Goal: Navigation & Orientation: Find specific page/section

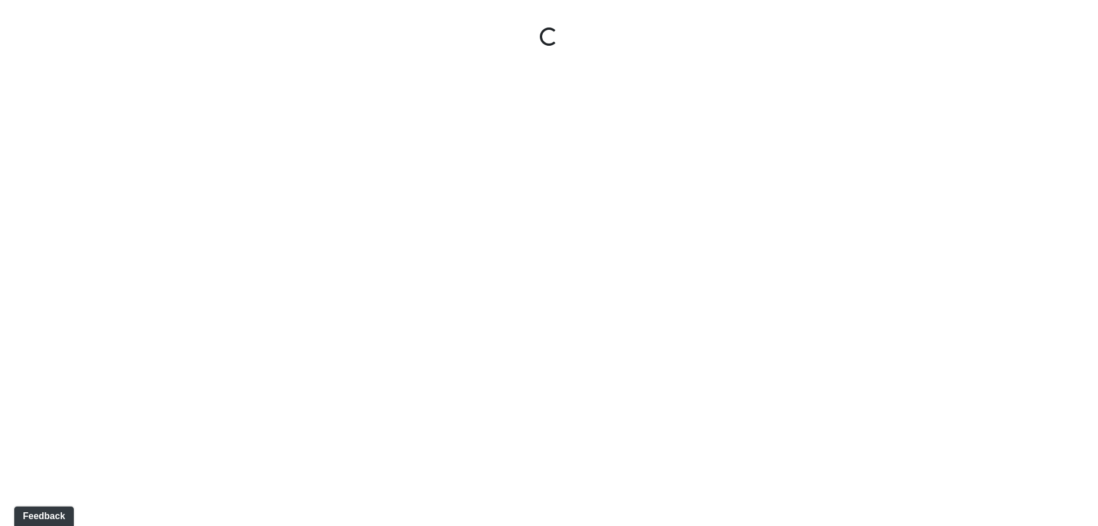
select select "leasing-entrance"
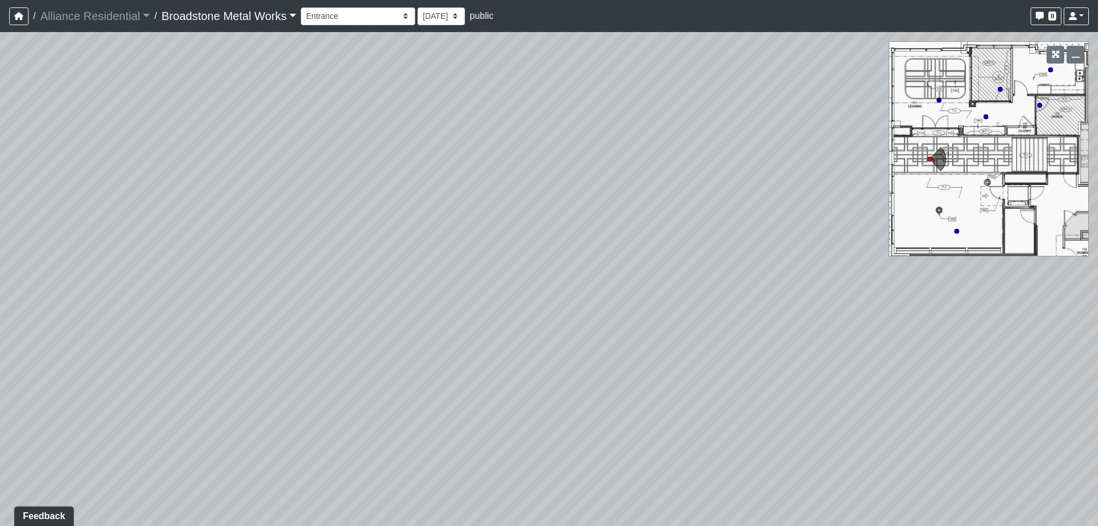
click at [251, 9] on link "Broadstone Metal Works" at bounding box center [229, 16] width 135 height 23
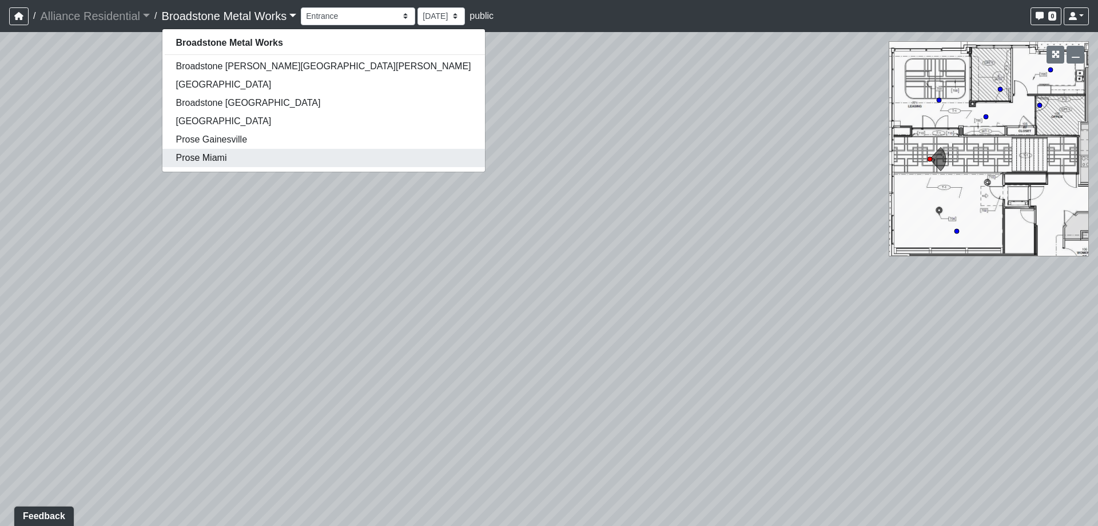
click at [231, 158] on link "Prose Miami" at bounding box center [323, 158] width 323 height 18
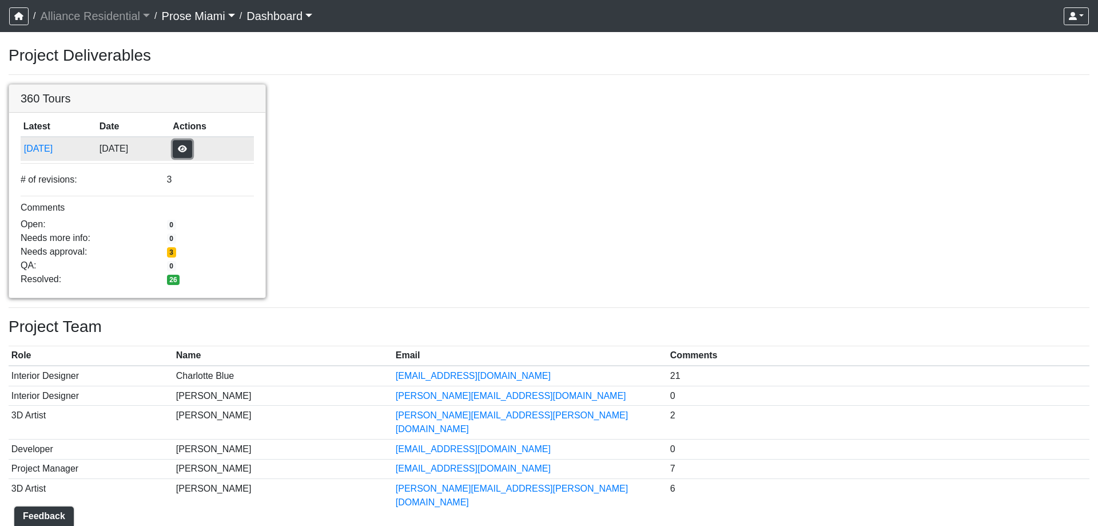
click at [192, 149] on button "button" at bounding box center [182, 149] width 19 height 18
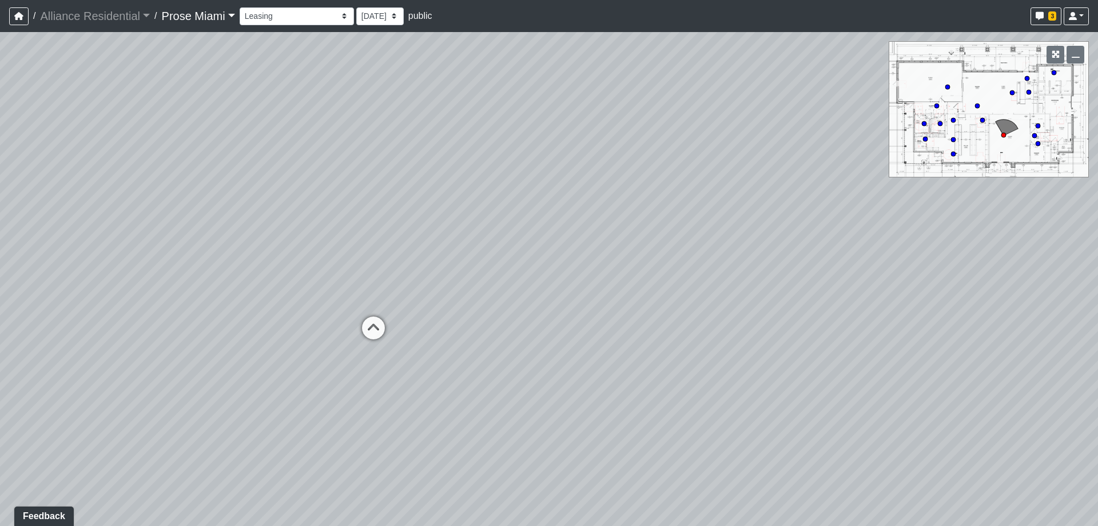
drag, startPoint x: 229, startPoint y: 273, endPoint x: 525, endPoint y: 247, distance: 297.0
click at [525, 247] on div "Loading... Office Hallway Loading... Lobby 1" at bounding box center [549, 279] width 1098 height 494
click at [382, 333] on icon at bounding box center [373, 333] width 34 height 34
select select "clubhouse-lobby-1"
drag, startPoint x: 422, startPoint y: 197, endPoint x: 602, endPoint y: 343, distance: 232.7
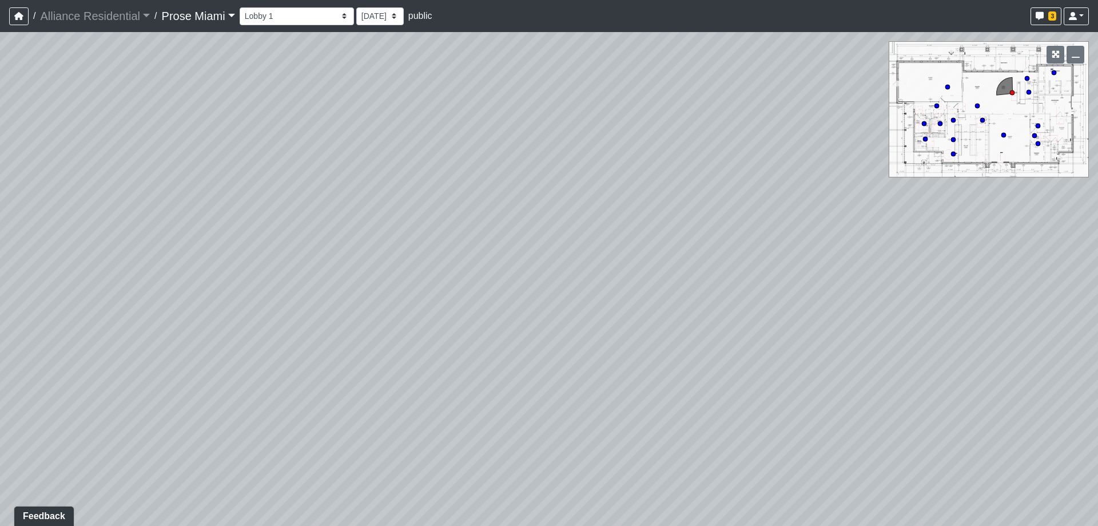
click at [1001, 260] on div "Loading... Office Hallway Loading... Lobby 1 Loading... Lobby 2 Loading... Busi…" at bounding box center [549, 279] width 1098 height 494
drag, startPoint x: 241, startPoint y: 387, endPoint x: 806, endPoint y: 239, distance: 583.8
click at [806, 239] on div "Loading... Office Hallway Loading... Lobby 1 Loading... Lobby 2 Loading... Busi…" at bounding box center [549, 279] width 1098 height 494
drag, startPoint x: 791, startPoint y: 257, endPoint x: 891, endPoint y: 269, distance: 100.3
click at [891, 269] on div "Loading... Office Hallway Loading... Lobby 1 Loading... Lobby 2 Loading... Busi…" at bounding box center [549, 279] width 1098 height 494
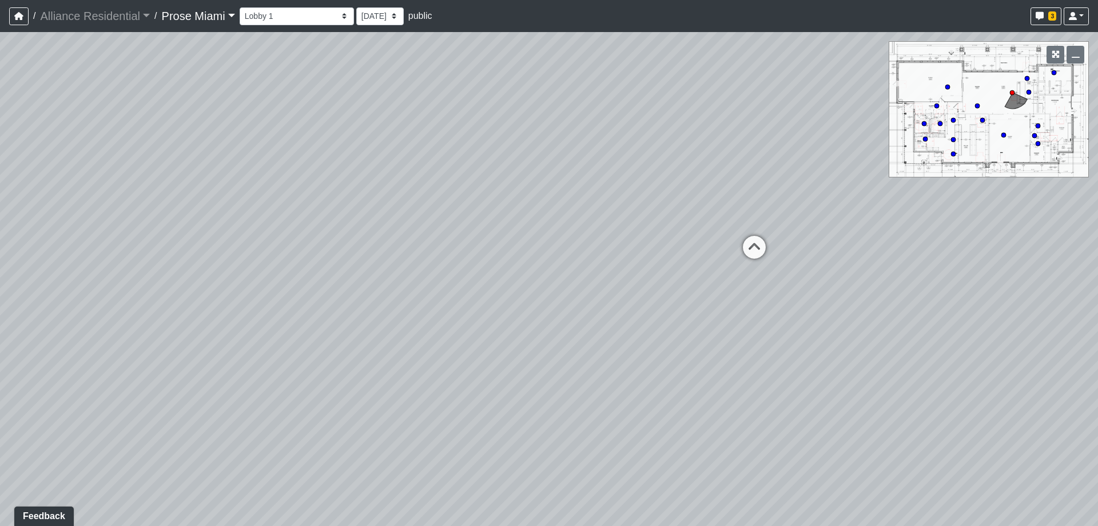
drag, startPoint x: 501, startPoint y: 231, endPoint x: 285, endPoint y: 228, distance: 216.3
click at [285, 228] on div "Loading... Office Hallway Loading... Lobby 1 Loading... Lobby 2 Loading... Busi…" at bounding box center [549, 279] width 1098 height 494
drag, startPoint x: 843, startPoint y: 312, endPoint x: 0, endPoint y: 73, distance: 875.8
click at [0, 73] on div "Loading... Office Hallway Loading... Lobby 1 Loading... Lobby 2 Loading... Busi…" at bounding box center [549, 279] width 1098 height 494
drag, startPoint x: 649, startPoint y: 479, endPoint x: 213, endPoint y: 412, distance: 441.1
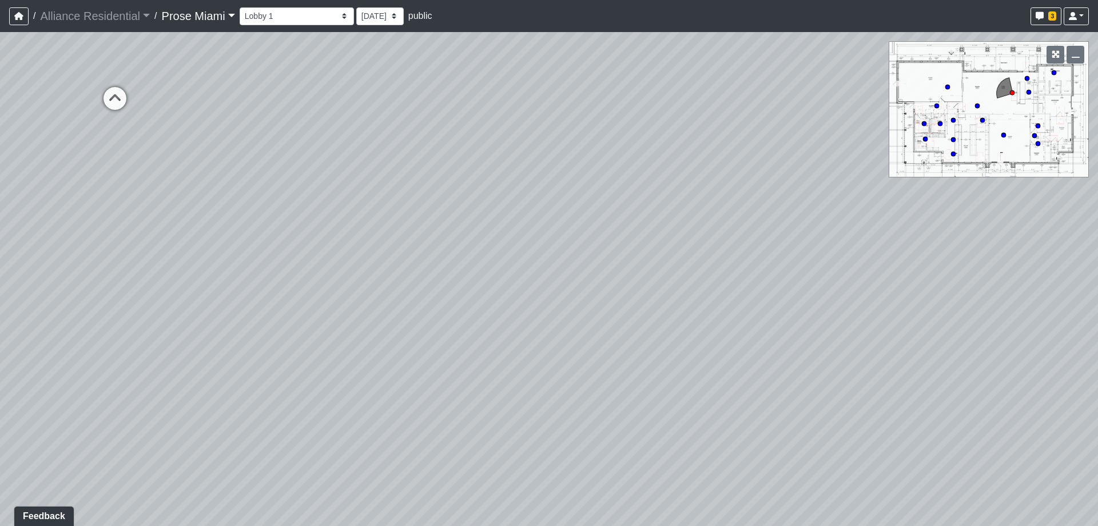
click at [213, 412] on div "Loading... Office Hallway Loading... Lobby 1 Loading... Lobby 2 Loading... Busi…" at bounding box center [549, 279] width 1098 height 494
drag, startPoint x: 368, startPoint y: 82, endPoint x: 1029, endPoint y: 395, distance: 731.1
click at [1029, 395] on div "Loading... Office Hallway Loading... Lobby 1 Loading... Lobby 2 Loading... Busi…" at bounding box center [549, 279] width 1098 height 494
drag, startPoint x: 1033, startPoint y: 337, endPoint x: 910, endPoint y: 342, distance: 123.7
click at [910, 342] on div "Loading... Office Hallway Loading... Lobby 1 Loading... Lobby 2 Loading... Busi…" at bounding box center [549, 279] width 1098 height 494
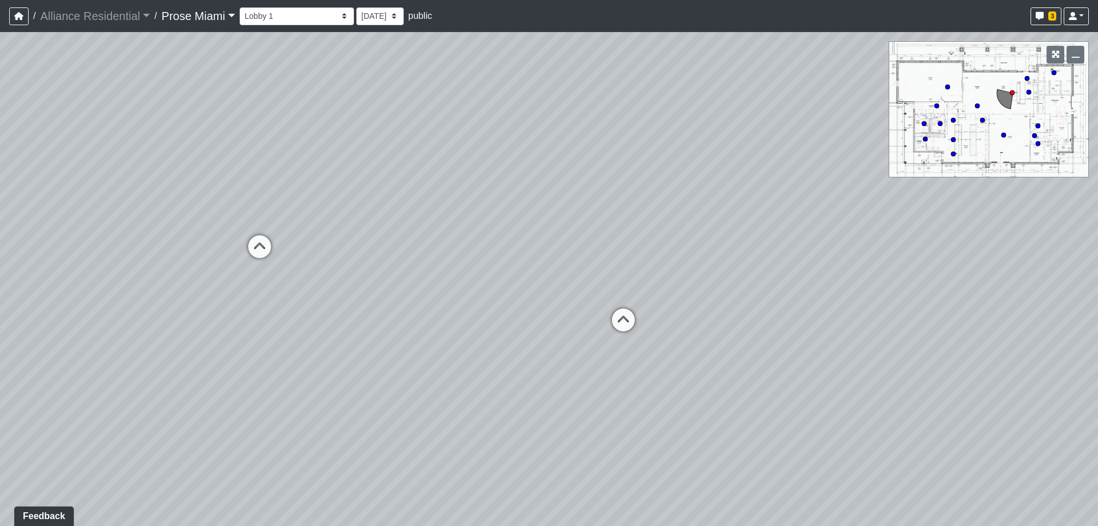
drag, startPoint x: 483, startPoint y: 264, endPoint x: 533, endPoint y: 225, distance: 62.8
click at [533, 225] on div "Loading... Office Hallway Loading... Lobby 1 Loading... Lobby 2 Loading... Busi…" at bounding box center [549, 279] width 1098 height 494
drag, startPoint x: 547, startPoint y: 232, endPoint x: 617, endPoint y: 262, distance: 75.9
click at [617, 262] on div "Loading... Office Hallway Loading... Lobby 1 Loading... Lobby 2 Loading... Busi…" at bounding box center [549, 279] width 1098 height 494
drag, startPoint x: 854, startPoint y: 278, endPoint x: 178, endPoint y: 197, distance: 680.5
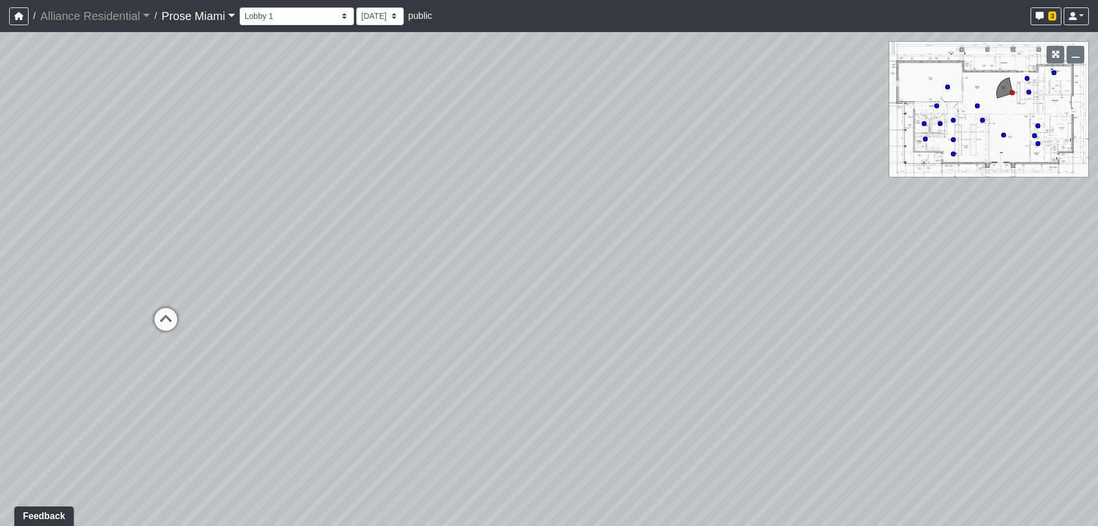
click at [178, 197] on div "Loading... Office Hallway Loading... Lobby 1 Loading... Lobby 2 Loading... Busi…" at bounding box center [549, 279] width 1098 height 494
drag, startPoint x: 724, startPoint y: 193, endPoint x: 525, endPoint y: 195, distance: 198.5
click at [2, 204] on div "Loading... Office Hallway Loading... Lobby 1 Loading... Lobby 2 Loading... Busi…" at bounding box center [549, 279] width 1098 height 494
drag, startPoint x: 879, startPoint y: 196, endPoint x: 299, endPoint y: 244, distance: 581.6
click at [299, 244] on div "Loading... Office Hallway Loading... Lobby 1 Loading... Lobby 2 Loading... Busi…" at bounding box center [549, 279] width 1098 height 494
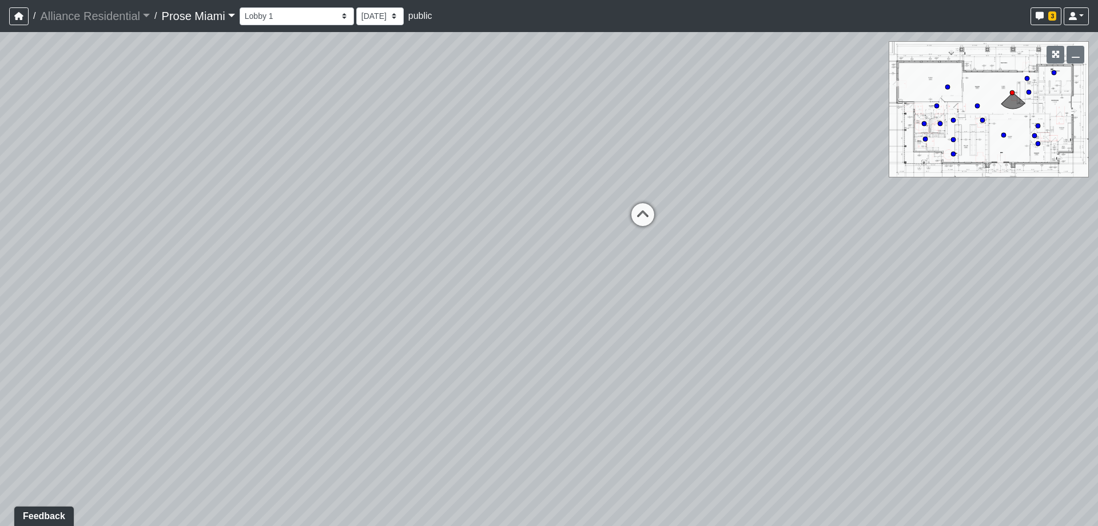
drag, startPoint x: 973, startPoint y: 255, endPoint x: 85, endPoint y: 204, distance: 890.0
click at [85, 204] on div "Loading... Office Hallway Loading... Lobby 1 Loading... Lobby 2 Loading... Busi…" at bounding box center [549, 279] width 1098 height 494
drag, startPoint x: 876, startPoint y: 205, endPoint x: 216, endPoint y: 233, distance: 661.4
click at [216, 233] on div "Loading... Office Hallway Loading... Lobby 1 Loading... Lobby 2 Loading... Busi…" at bounding box center [549, 279] width 1098 height 494
drag, startPoint x: 215, startPoint y: 213, endPoint x: 465, endPoint y: 266, distance: 255.1
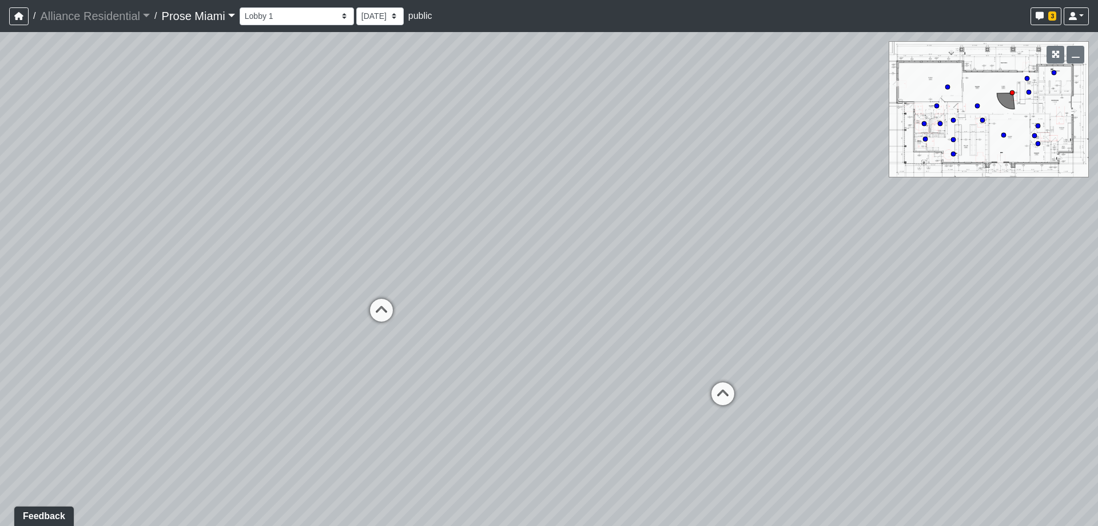
click at [475, 293] on div "Loading... Office Hallway Loading... Lobby 1 Loading... Lobby 2 Loading... Busi…" at bounding box center [549, 279] width 1098 height 494
click at [377, 19] on select "9/5/2025 8/29/2025 7/25/2025" at bounding box center [379, 16] width 47 height 18
select select "9zugXgrRa35PZRVxjBShBG"
click at [356, 7] on select "9/5/2025 8/29/2025 7/25/2025" at bounding box center [379, 16] width 47 height 18
select select "clubhouse-lobby-1"
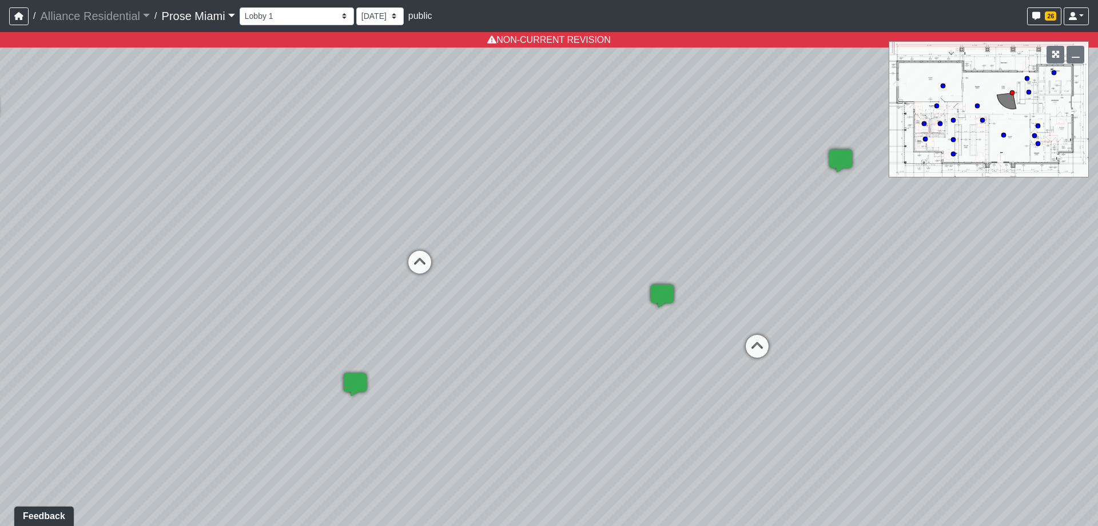
drag, startPoint x: 950, startPoint y: 403, endPoint x: 1000, endPoint y: 350, distance: 73.3
click at [1000, 350] on div "Loading... Office Hallway Loading... Lobby 1 Loading... Lobby 2 Loading... Busi…" at bounding box center [549, 279] width 1098 height 494
click at [384, 23] on select "9/5/2025 8/29/2025 7/25/2025" at bounding box center [379, 16] width 47 height 18
select select "imheN6GF7gpPJXgA73H7Ax"
click at [356, 7] on select "9/5/2025 8/29/2025 7/25/2025" at bounding box center [379, 16] width 47 height 18
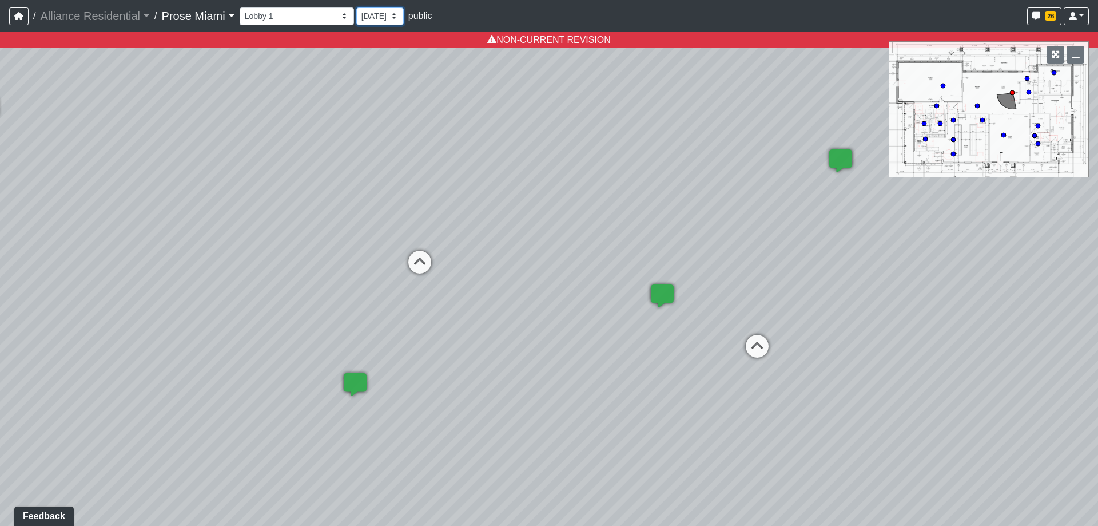
select select "clubhouse-lobby-1"
click at [385, 13] on select "9/5/2025 8/29/2025 7/25/2025" at bounding box center [379, 16] width 47 height 18
select select "vYLgsLqzwxVrMdejQeAm7x"
click at [356, 7] on select "9/5/2025 8/29/2025 7/25/2025" at bounding box center [379, 16] width 47 height 18
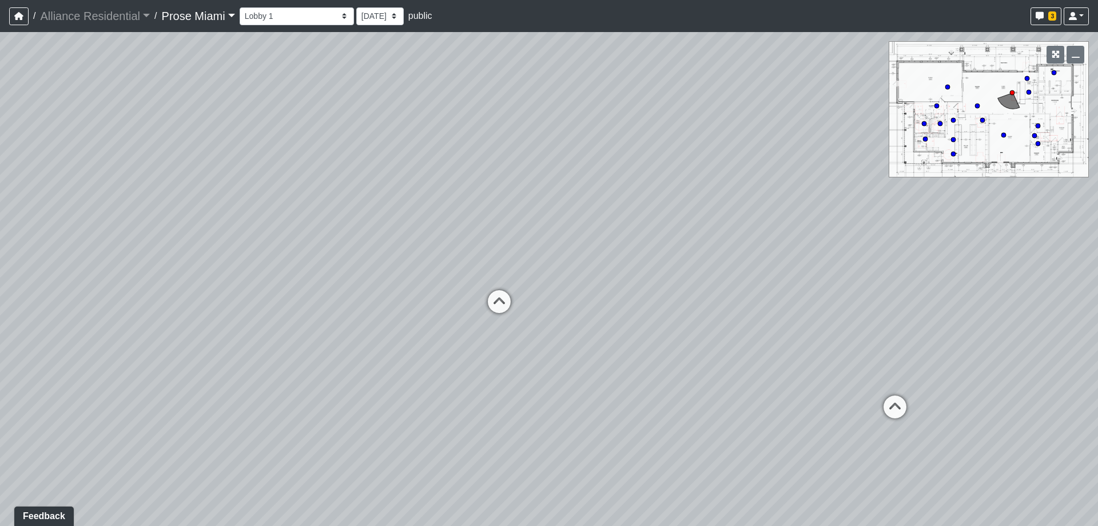
drag, startPoint x: 478, startPoint y: 145, endPoint x: 586, endPoint y: 174, distance: 111.3
click at [582, 172] on div "Loading... Office Hallway Loading... Lobby 1 Loading... Lobby 2 Loading... Busi…" at bounding box center [549, 279] width 1098 height 494
drag, startPoint x: 590, startPoint y: 486, endPoint x: 112, endPoint y: 261, distance: 528.2
click at [40, 285] on div "Loading... Office Hallway Loading... Lobby 1 Loading... Lobby 2 Loading... Busi…" at bounding box center [549, 279] width 1098 height 494
drag, startPoint x: 620, startPoint y: 176, endPoint x: 461, endPoint y: 366, distance: 247.4
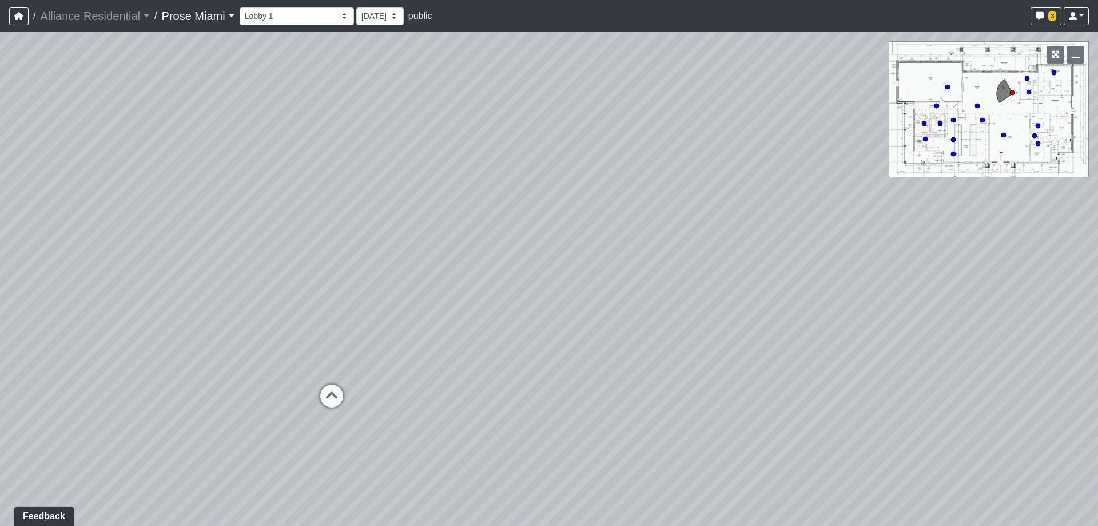
click at [461, 366] on div "Loading... Office Hallway Loading... Lobby 1 Loading... Lobby 2 Loading... Busi…" at bounding box center [549, 279] width 1098 height 494
drag, startPoint x: 490, startPoint y: 424, endPoint x: 579, endPoint y: 382, distance: 98.3
click at [579, 382] on div "Loading... Office Hallway Loading... Lobby 1 Loading... Lobby 2 Loading... Busi…" at bounding box center [549, 279] width 1098 height 494
drag, startPoint x: 191, startPoint y: 227, endPoint x: 844, endPoint y: 223, distance: 653.4
click at [851, 225] on div "Loading... Office Hallway Loading... Lobby 1 Loading... Lobby 2 Loading... Busi…" at bounding box center [549, 279] width 1098 height 494
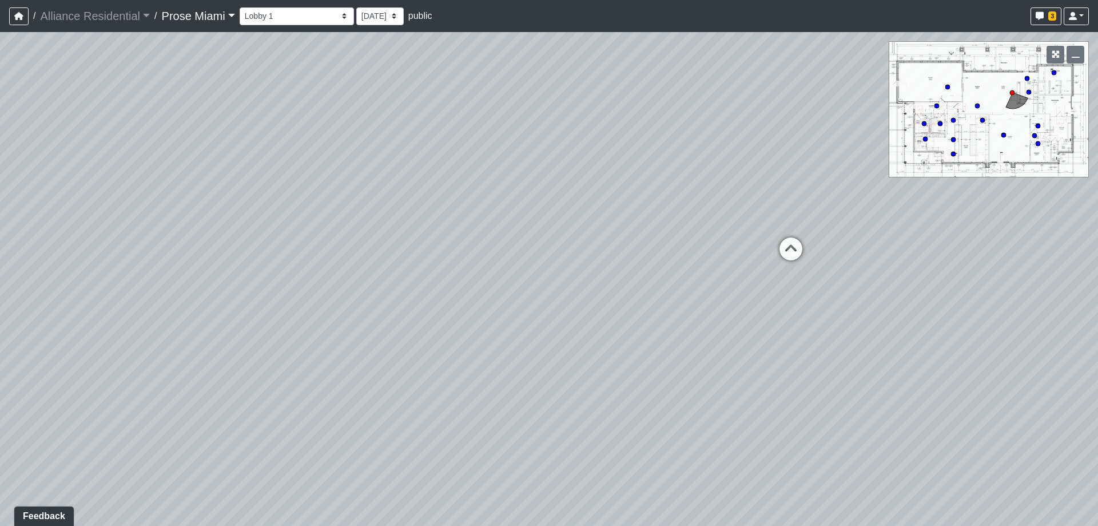
drag, startPoint x: 208, startPoint y: 227, endPoint x: 836, endPoint y: 211, distance: 629.0
click at [872, 205] on div "Loading... Office Hallway Loading... Lobby 1 Loading... Lobby 2 Loading... Busi…" at bounding box center [549, 279] width 1098 height 494
drag, startPoint x: 168, startPoint y: 231, endPoint x: 785, endPoint y: 231, distance: 616.7
click at [785, 231] on div "Loading... Office Hallway Loading... Lobby 1 Loading... Lobby 2 Loading... Busi…" at bounding box center [549, 279] width 1098 height 494
drag, startPoint x: 427, startPoint y: 272, endPoint x: 868, endPoint y: 271, distance: 440.5
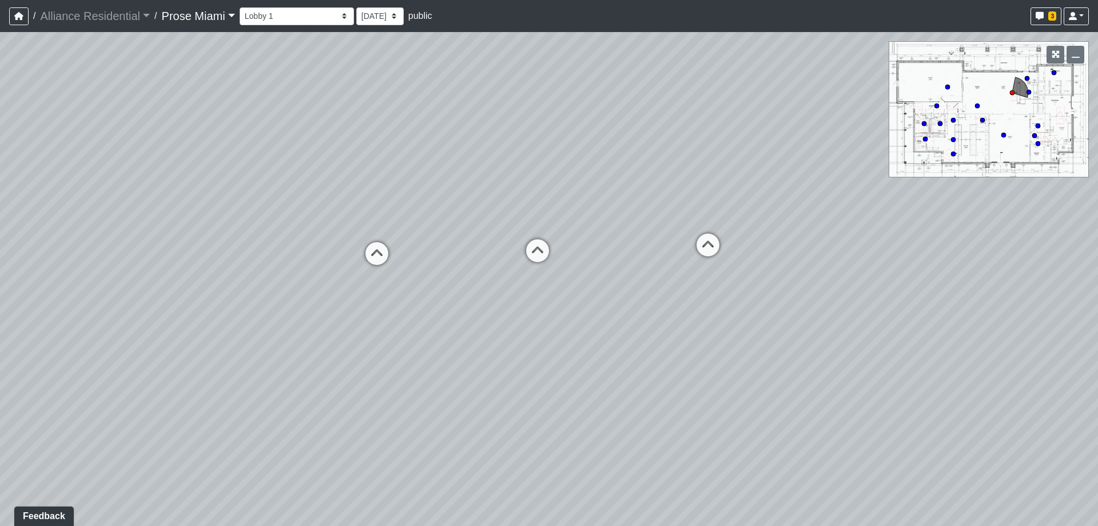
click at [868, 271] on div "Loading... Office Hallway Loading... Lobby 1 Loading... Lobby 2 Loading... Busi…" at bounding box center [549, 279] width 1098 height 494
drag, startPoint x: 279, startPoint y: 264, endPoint x: 827, endPoint y: 286, distance: 548.5
click at [892, 282] on div "Loading... Office Hallway Loading... Lobby 1 Loading... Lobby 2 Loading... Busi…" at bounding box center [549, 279] width 1098 height 494
drag, startPoint x: 284, startPoint y: 289, endPoint x: 429, endPoint y: 285, distance: 144.8
click at [429, 285] on div "Loading... Office Hallway Loading... Lobby 1 Loading... Lobby 2 Loading... Busi…" at bounding box center [549, 279] width 1098 height 494
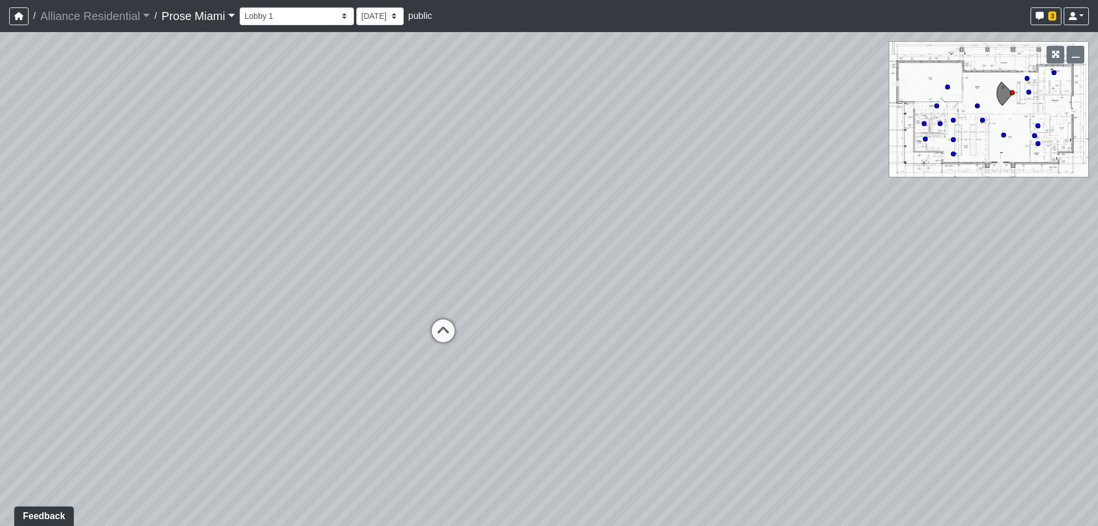
click at [653, 394] on div "Loading... Office Hallway Loading... Lobby 1 Loading... Lobby 2 Loading... Busi…" at bounding box center [549, 279] width 1098 height 494
click at [439, 327] on icon at bounding box center [443, 336] width 34 height 34
click at [559, 324] on icon at bounding box center [563, 327] width 34 height 34
drag, startPoint x: 208, startPoint y: 256, endPoint x: 715, endPoint y: 283, distance: 508.2
click at [737, 283] on div "Loading... Office Hallway Loading... Lobby 1 Loading... Lobby 2 Loading... Busi…" at bounding box center [549, 279] width 1098 height 494
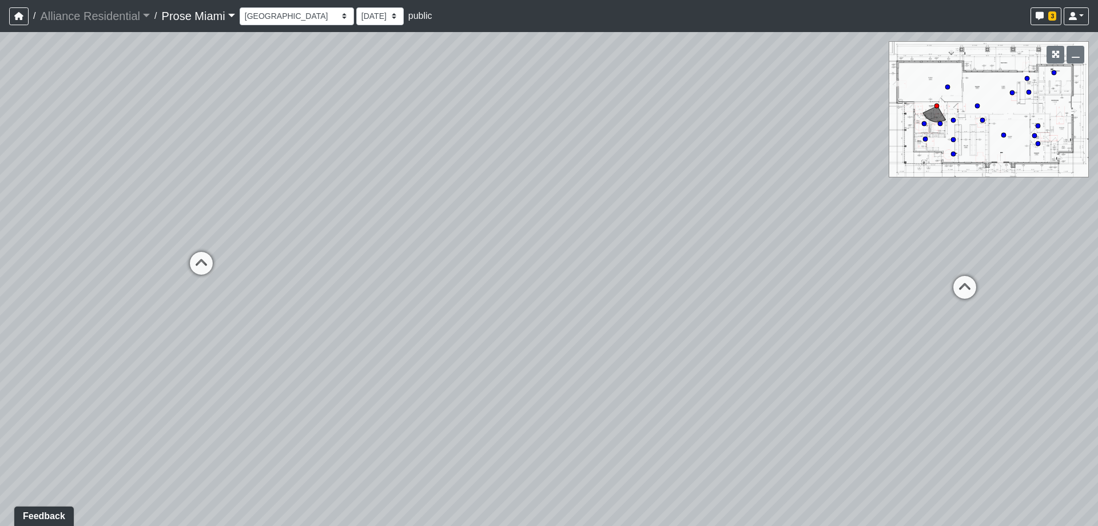
drag, startPoint x: 225, startPoint y: 274, endPoint x: 737, endPoint y: 260, distance: 511.7
click at [737, 260] on div "Loading... Office Hallway Loading... Lobby 1 Loading... Lobby 2 Loading... Busi…" at bounding box center [549, 279] width 1098 height 494
drag, startPoint x: 408, startPoint y: 272, endPoint x: 1021, endPoint y: 258, distance: 612.9
click at [1021, 258] on div "Loading... Office Hallway Loading... Lobby 1 Loading... Lobby 2 Loading... Busi…" at bounding box center [549, 279] width 1098 height 494
click at [441, 264] on icon at bounding box center [439, 268] width 34 height 34
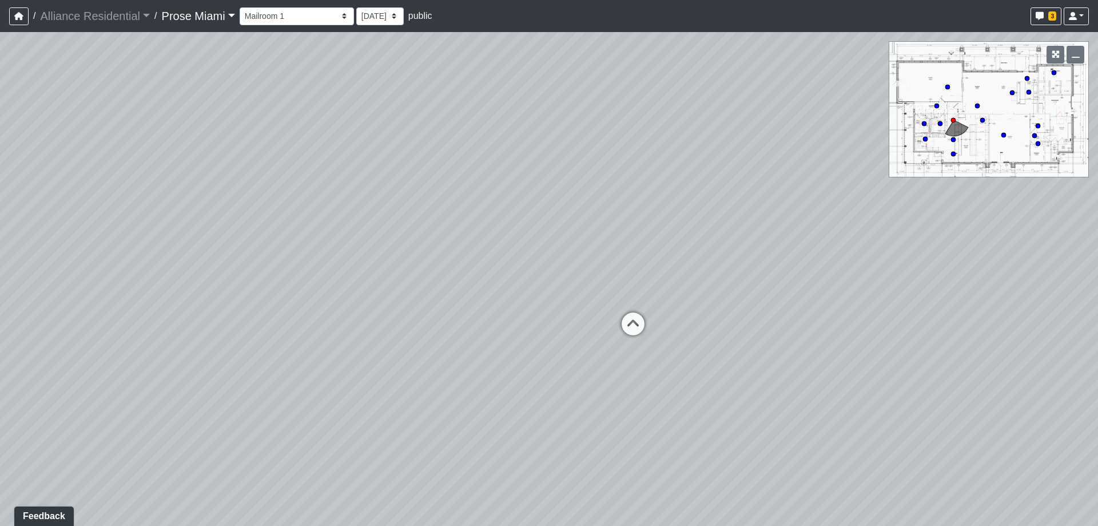
drag, startPoint x: 685, startPoint y: 255, endPoint x: 348, endPoint y: 162, distance: 348.9
click at [348, 162] on div "Loading... Office Hallway Loading... Lobby 1 Loading... Lobby 2 Loading... Busi…" at bounding box center [549, 279] width 1098 height 494
click at [634, 323] on icon at bounding box center [630, 329] width 34 height 34
select select "clubhouse-mailroom-2"
drag, startPoint x: 159, startPoint y: 104, endPoint x: 987, endPoint y: 262, distance: 842.9
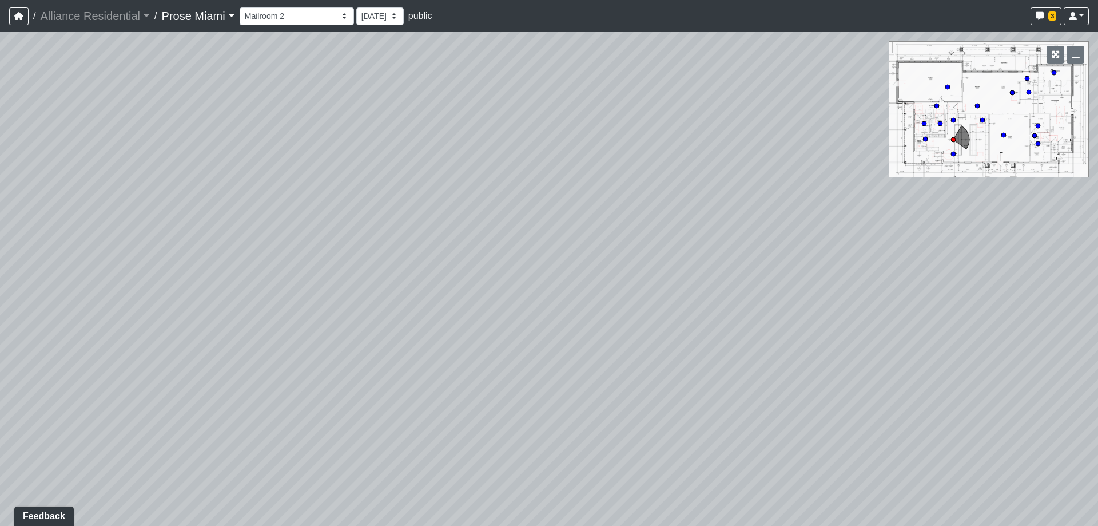
click at [990, 264] on div "Loading... Office Hallway Loading... Lobby 1 Loading... Lobby 2 Loading... Busi…" at bounding box center [549, 279] width 1098 height 494
drag, startPoint x: 229, startPoint y: 244, endPoint x: 538, endPoint y: 163, distance: 319.3
click at [538, 163] on div "Loading... Office Hallway Loading... Lobby 1 Loading... Lobby 2 Loading... Busi…" at bounding box center [549, 279] width 1098 height 494
